Goal: Navigation & Orientation: Find specific page/section

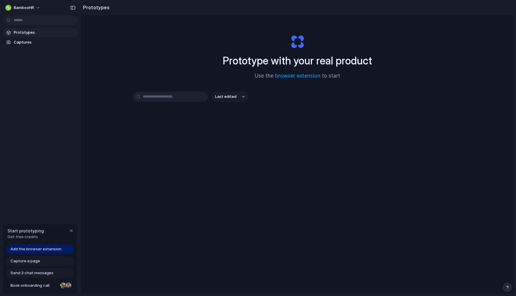
click at [48, 249] on span "Add the browser extension" at bounding box center [35, 249] width 51 height 6
click at [39, 249] on span "Add the browser extension" at bounding box center [35, 249] width 51 height 6
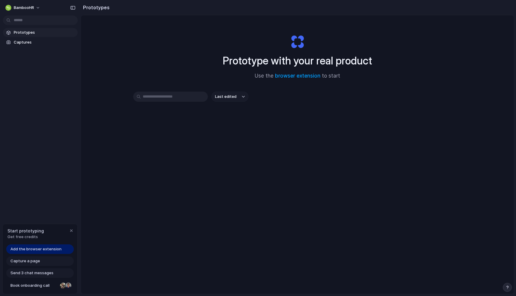
click at [28, 250] on span "Add the browser extension" at bounding box center [35, 249] width 51 height 6
click at [21, 250] on span "Add the browser extension" at bounding box center [35, 249] width 51 height 6
click at [32, 250] on span "Add the browser extension" at bounding box center [35, 249] width 51 height 6
click at [27, 251] on span "Add the browser extension" at bounding box center [35, 249] width 51 height 6
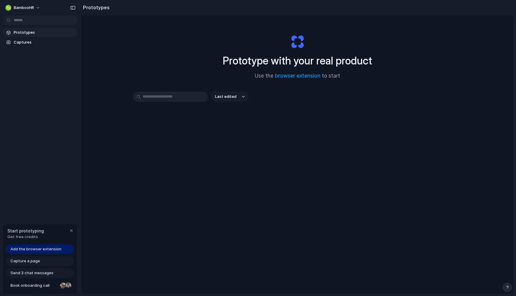
click at [27, 250] on span "Add the browser extension" at bounding box center [35, 249] width 51 height 6
click at [18, 30] on span "Prototypes" at bounding box center [44, 33] width 61 height 6
click at [23, 261] on span "Capture a page" at bounding box center [25, 261] width 30 height 6
click at [22, 261] on span "Capture a page" at bounding box center [25, 261] width 30 height 6
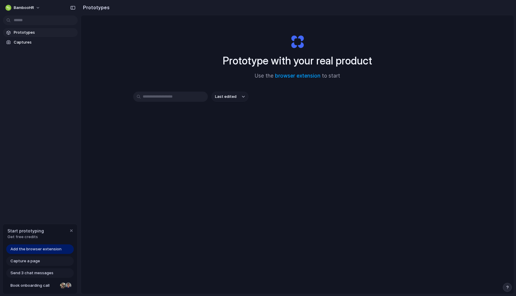
click at [22, 261] on span "Capture a page" at bounding box center [25, 261] width 30 height 6
click at [30, 273] on span "Send 3 chat messages" at bounding box center [31, 273] width 43 height 6
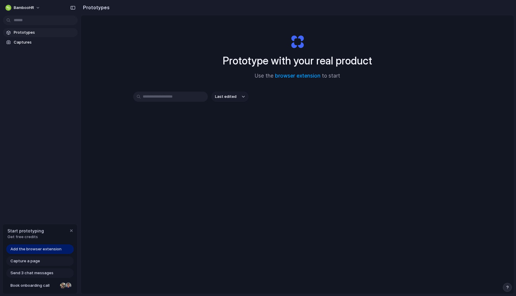
click at [167, 191] on div "Prototype with your real product Use the browser extension to start Last edited" at bounding box center [297, 170] width 433 height 310
click at [166, 97] on input "text" at bounding box center [170, 97] width 75 height 10
click at [30, 264] on div "Capture a page" at bounding box center [39, 261] width 67 height 10
click at [30, 263] on span "Capture a page" at bounding box center [25, 261] width 30 height 6
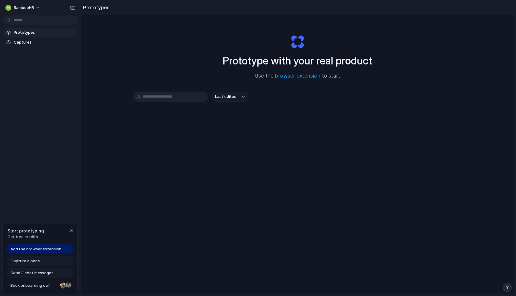
click at [30, 263] on span "Capture a page" at bounding box center [25, 261] width 30 height 6
click at [25, 42] on span "Captures" at bounding box center [44, 42] width 61 height 6
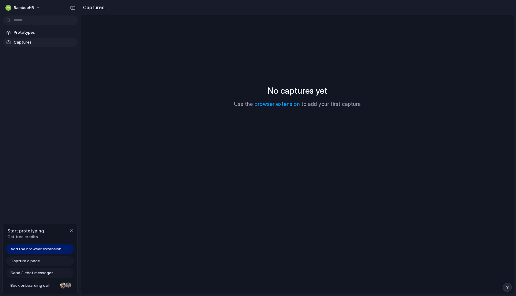
click at [26, 264] on div "Capture a page" at bounding box center [39, 261] width 67 height 10
click at [26, 261] on span "Capture a page" at bounding box center [25, 261] width 30 height 6
click at [36, 249] on span "Add the browser extension" at bounding box center [35, 249] width 51 height 6
click at [274, 109] on div "No captures yet Use the browser extension to add your first capture" at bounding box center [297, 96] width 419 height 148
click at [279, 106] on link "browser extension" at bounding box center [276, 104] width 45 height 6
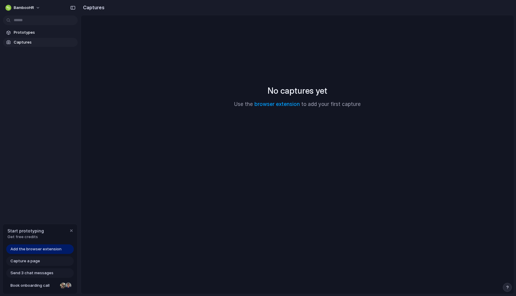
click at [28, 262] on span "Capture a page" at bounding box center [25, 261] width 30 height 6
click at [63, 274] on div "Send 3 chat messages" at bounding box center [39, 273] width 67 height 10
click at [69, 231] on div "button" at bounding box center [71, 230] width 5 height 5
click at [24, 29] on link "Prototypes" at bounding box center [40, 32] width 75 height 9
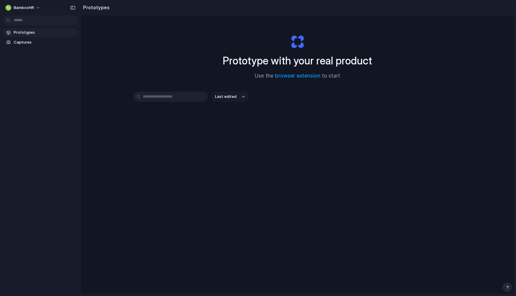
click at [245, 100] on button "Last edited" at bounding box center [229, 97] width 37 height 10
click at [241, 98] on div "Last edited Last created Alphabetical" at bounding box center [258, 148] width 516 height 296
